Goal: Transaction & Acquisition: Purchase product/service

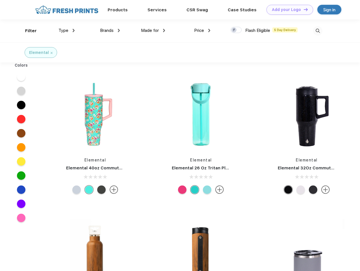
scroll to position [0, 0]
click at [288, 10] on link "Add your Logo Design Tool" at bounding box center [289, 10] width 47 height 10
click at [0, 0] on div "Design Tool" at bounding box center [0, 0] width 0 height 0
click at [303, 9] on link "Add your Logo Design Tool" at bounding box center [289, 10] width 47 height 10
click at [27, 31] on div "Filter" at bounding box center [31, 31] width 12 height 6
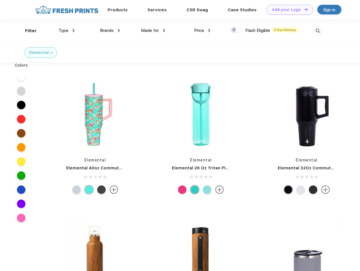
click at [67, 31] on span "Type" at bounding box center [63, 30] width 10 height 5
click at [110, 31] on span "Brands" at bounding box center [107, 30] width 14 height 5
click at [153, 31] on span "Made for" at bounding box center [150, 30] width 18 height 5
click at [202, 31] on span "Price" at bounding box center [199, 30] width 10 height 5
click at [236, 30] on div at bounding box center [236, 30] width 11 height 6
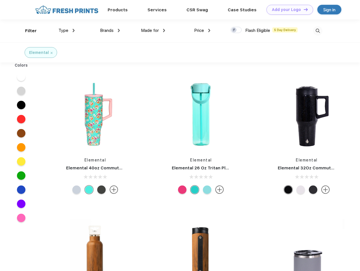
click at [234, 30] on input "checkbox" at bounding box center [233, 29] width 4 height 4
click at [318, 31] on img at bounding box center [317, 30] width 9 height 9
